Goal: Task Accomplishment & Management: Complete application form

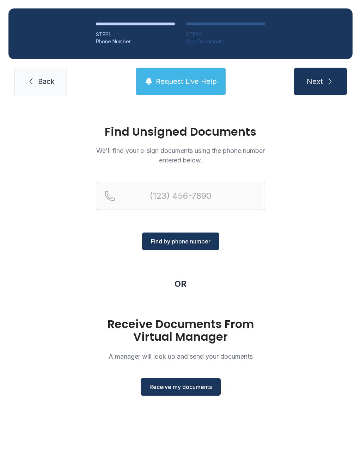
click at [158, 395] on button "Receive my documents" at bounding box center [181, 387] width 80 height 18
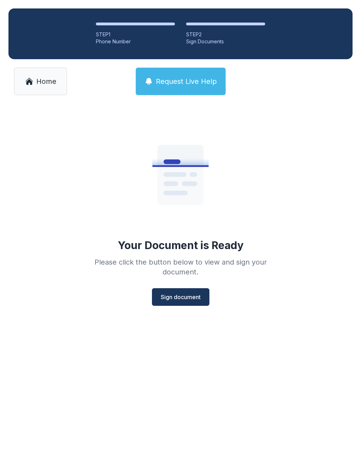
click at [187, 298] on span "Sign document" at bounding box center [181, 297] width 40 height 8
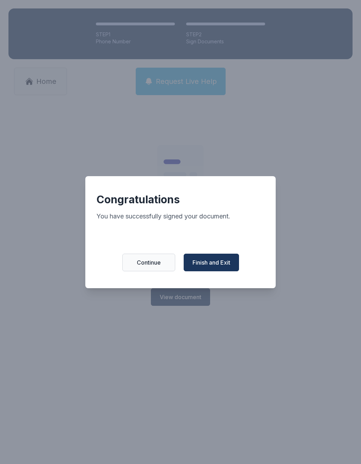
click at [224, 271] on button "Finish and Exit" at bounding box center [211, 263] width 55 height 18
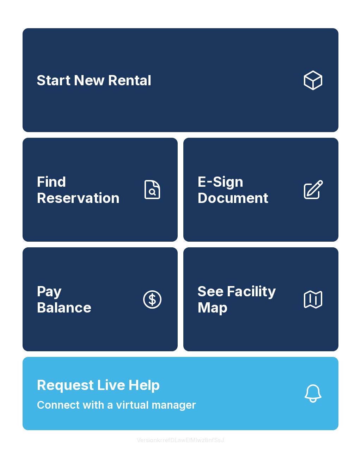
click at [259, 216] on link "E-Sign Document" at bounding box center [260, 190] width 155 height 104
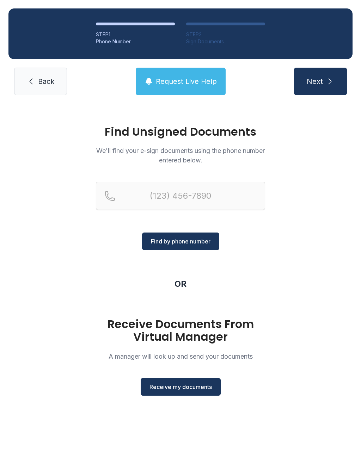
click at [205, 386] on span "Receive my documents" at bounding box center [180, 387] width 62 height 8
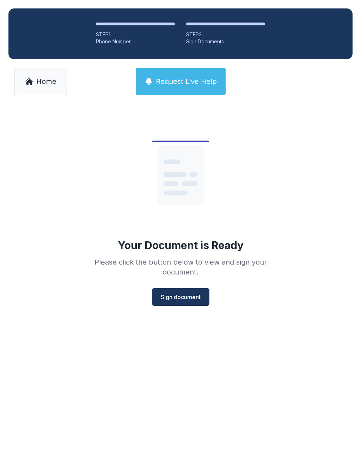
click at [181, 300] on span "Sign document" at bounding box center [181, 297] width 40 height 8
click at [26, 80] on icon at bounding box center [29, 81] width 8 height 8
